Goal: Navigation & Orientation: Find specific page/section

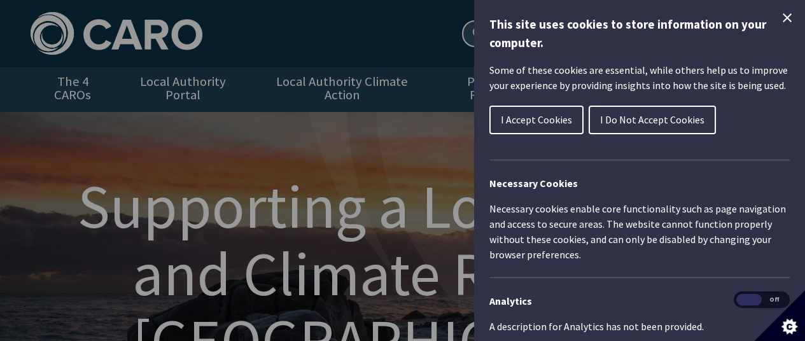
click at [615, 123] on span "I Do Not Accept Cookies" at bounding box center [652, 119] width 104 height 13
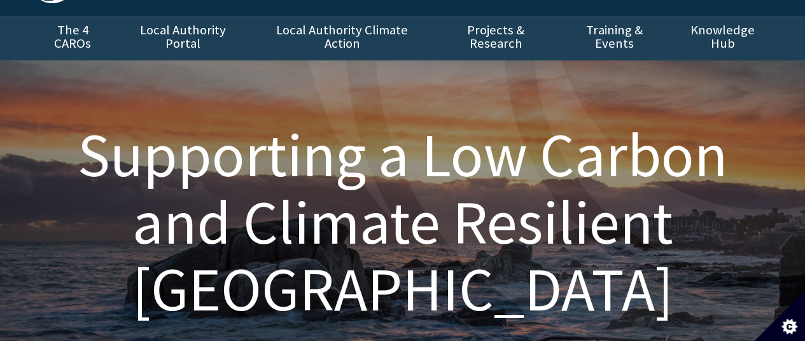
scroll to position [55, 0]
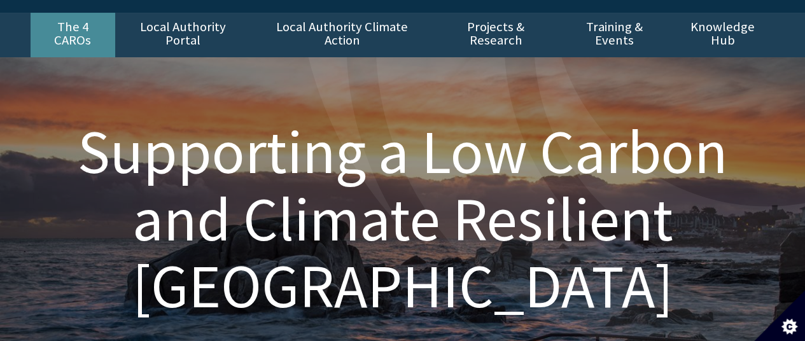
click at [90, 25] on link "The 4 CAROs" at bounding box center [73, 35] width 85 height 45
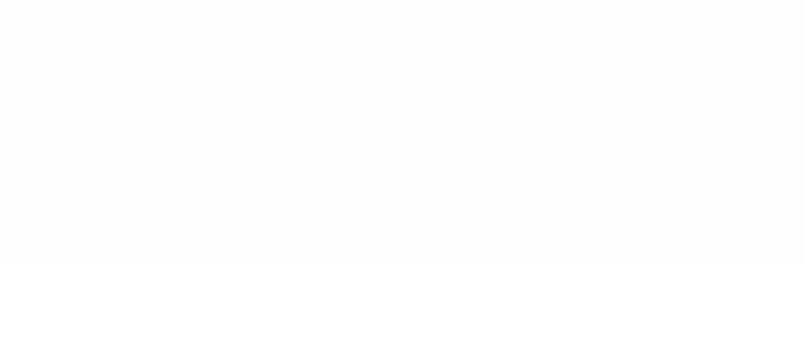
type input "******"
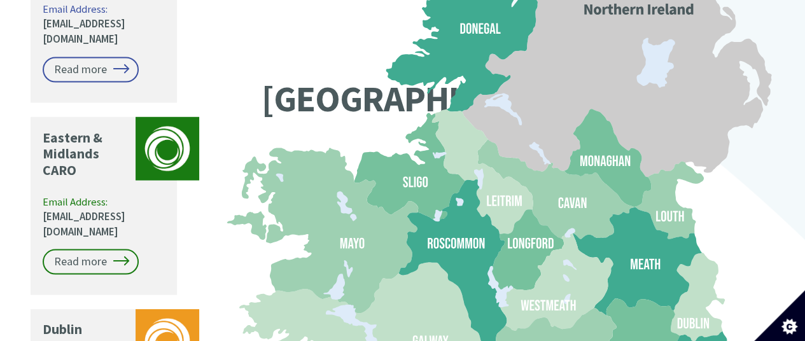
scroll to position [1152, 0]
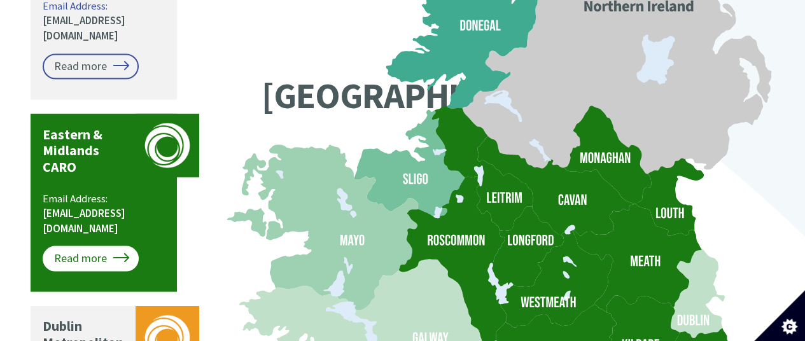
click at [81, 246] on link "Read more" at bounding box center [91, 258] width 96 height 25
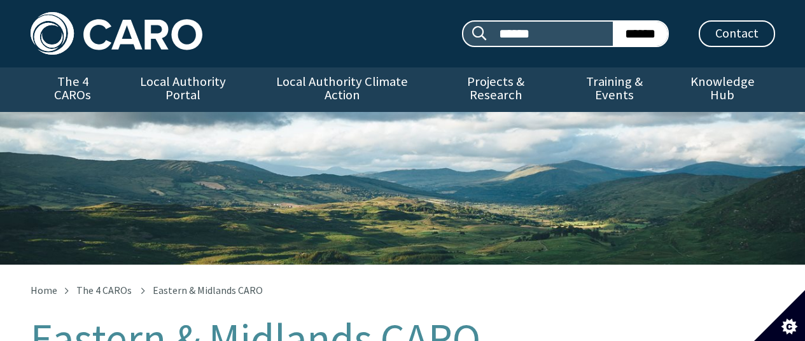
scroll to position [101, 0]
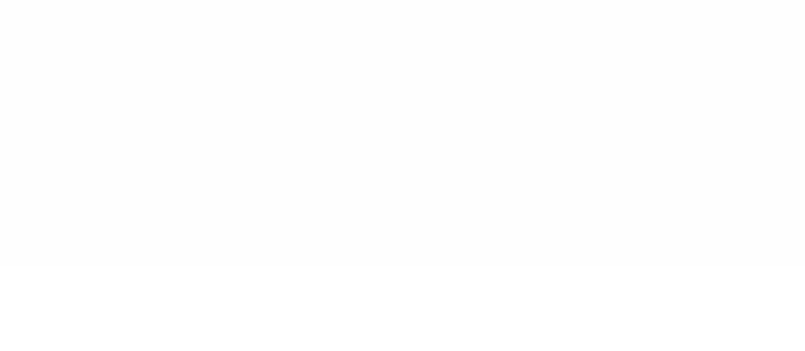
type input "******"
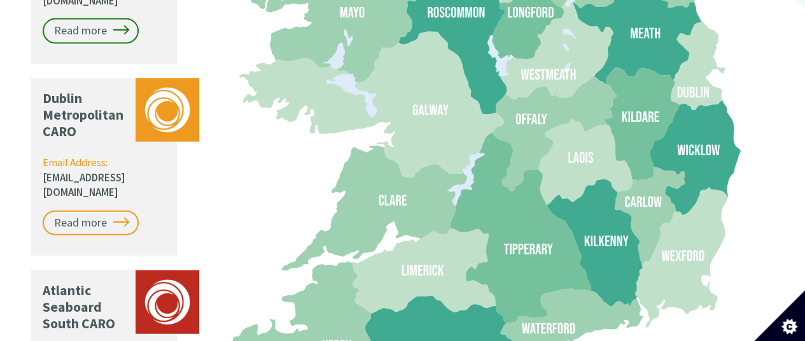
scroll to position [1406, 0]
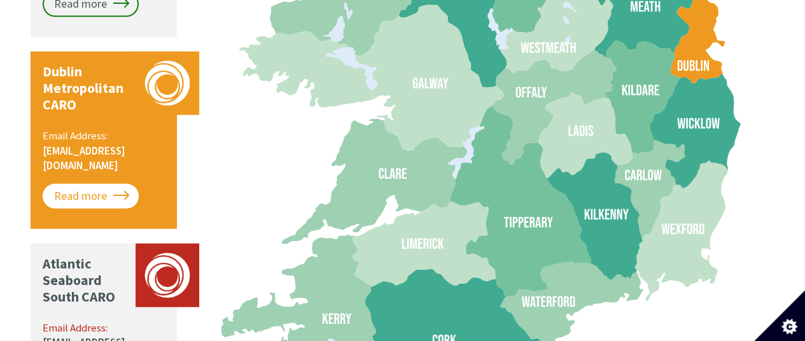
click at [80, 184] on link "Read more" at bounding box center [91, 196] width 96 height 25
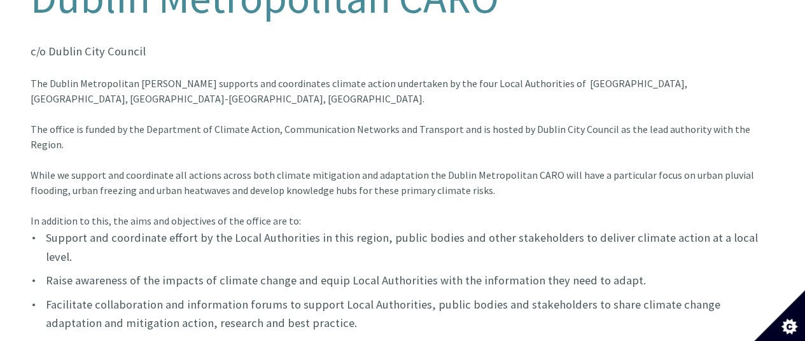
scroll to position [344, 0]
